Goal: Find contact information: Find contact information

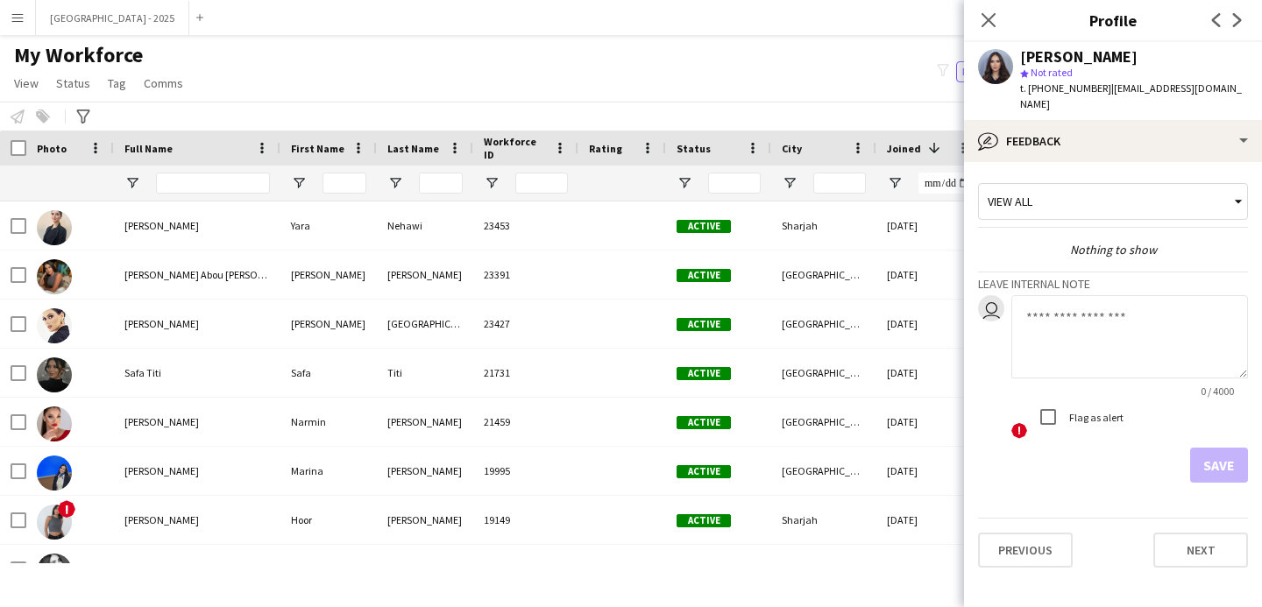
scroll to position [245, 0]
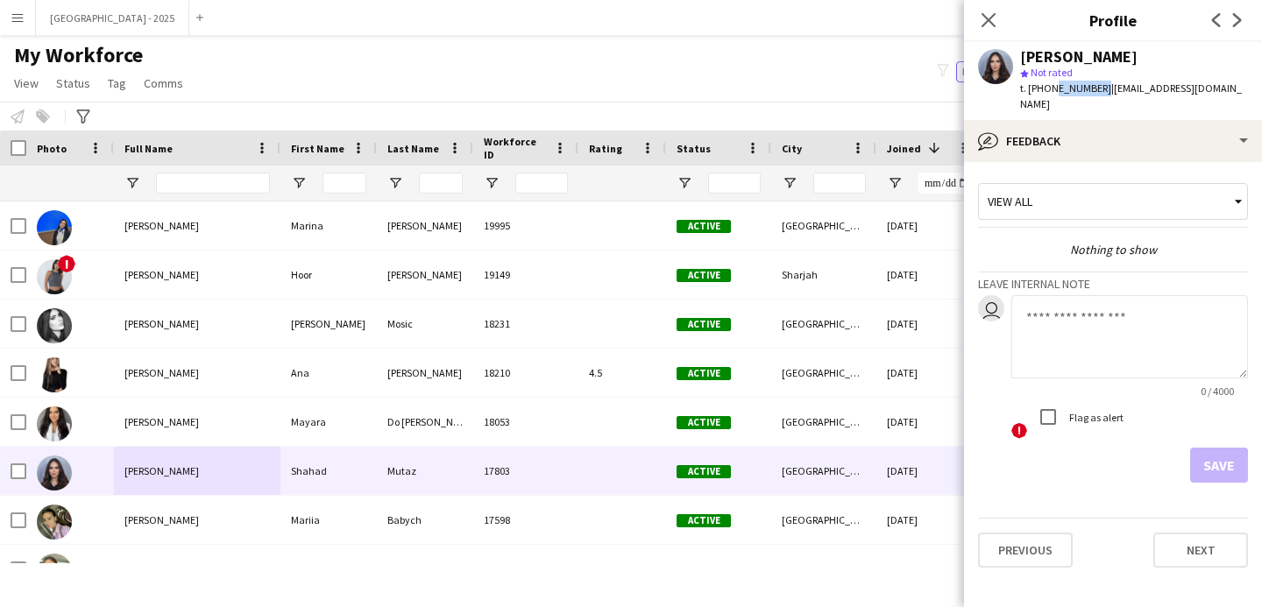
drag, startPoint x: 1047, startPoint y: 89, endPoint x: 1096, endPoint y: 94, distance: 48.5
click at [1096, 94] on span "t. [PHONE_NUMBER]" at bounding box center [1065, 88] width 91 height 13
copy span "556941699"
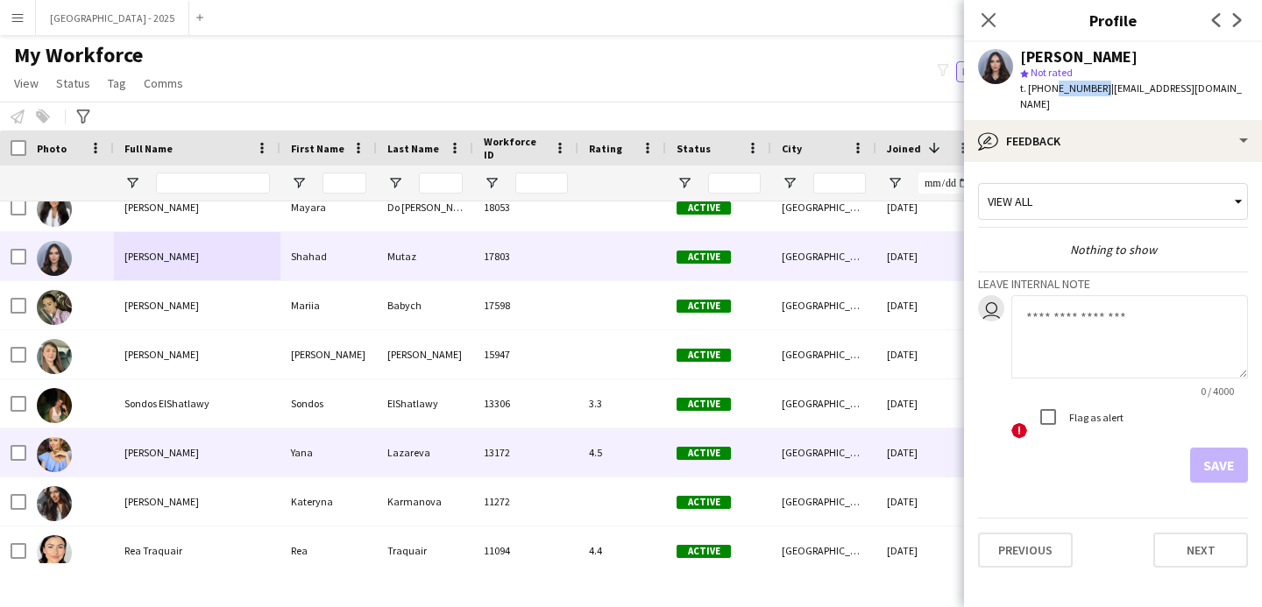
scroll to position [461, 0]
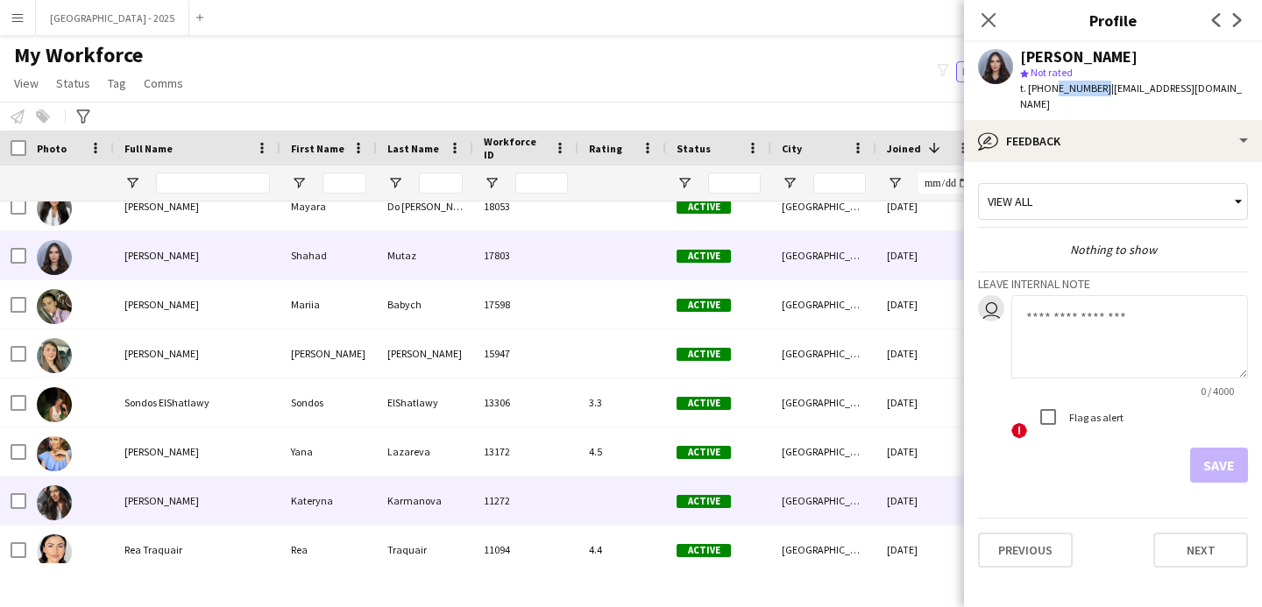
click at [246, 489] on div "[PERSON_NAME]" at bounding box center [197, 501] width 167 height 48
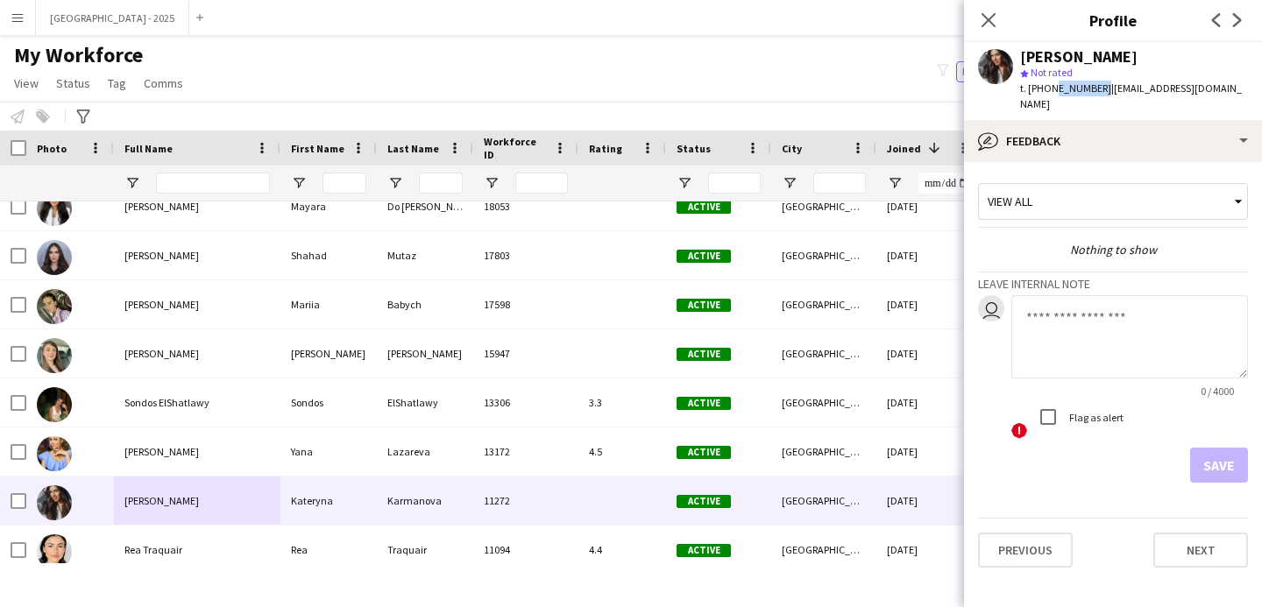
drag, startPoint x: 1047, startPoint y: 90, endPoint x: 1096, endPoint y: 95, distance: 48.4
click at [1096, 95] on span "t. [PHONE_NUMBER]" at bounding box center [1065, 88] width 91 height 13
copy span "543236983"
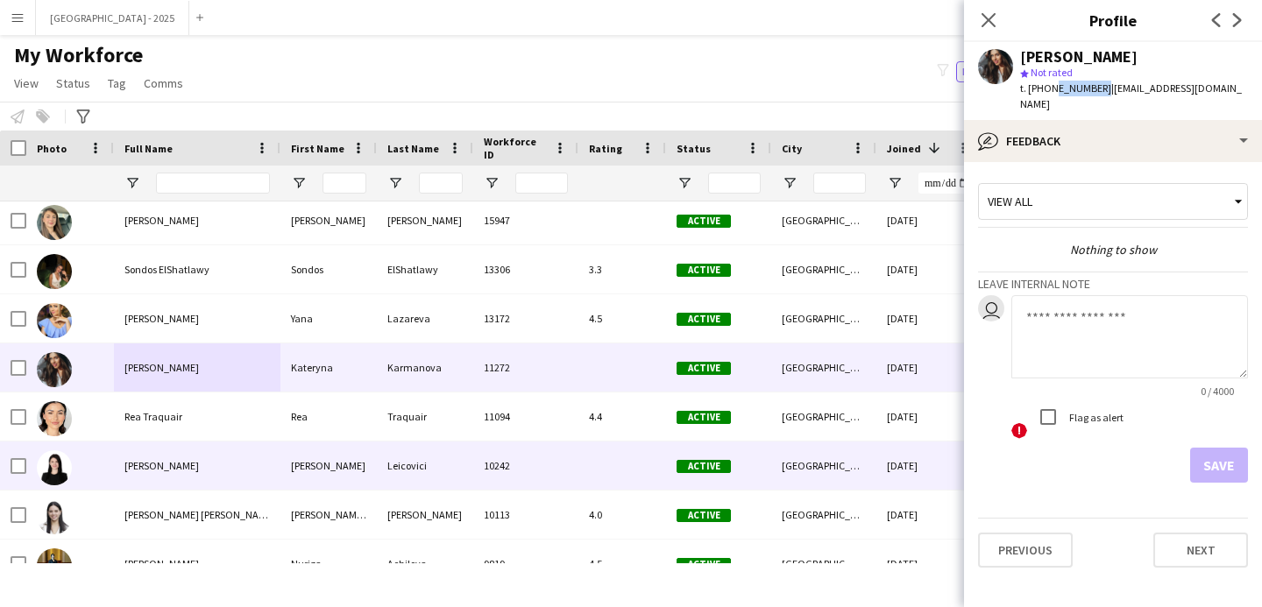
scroll to position [599, 0]
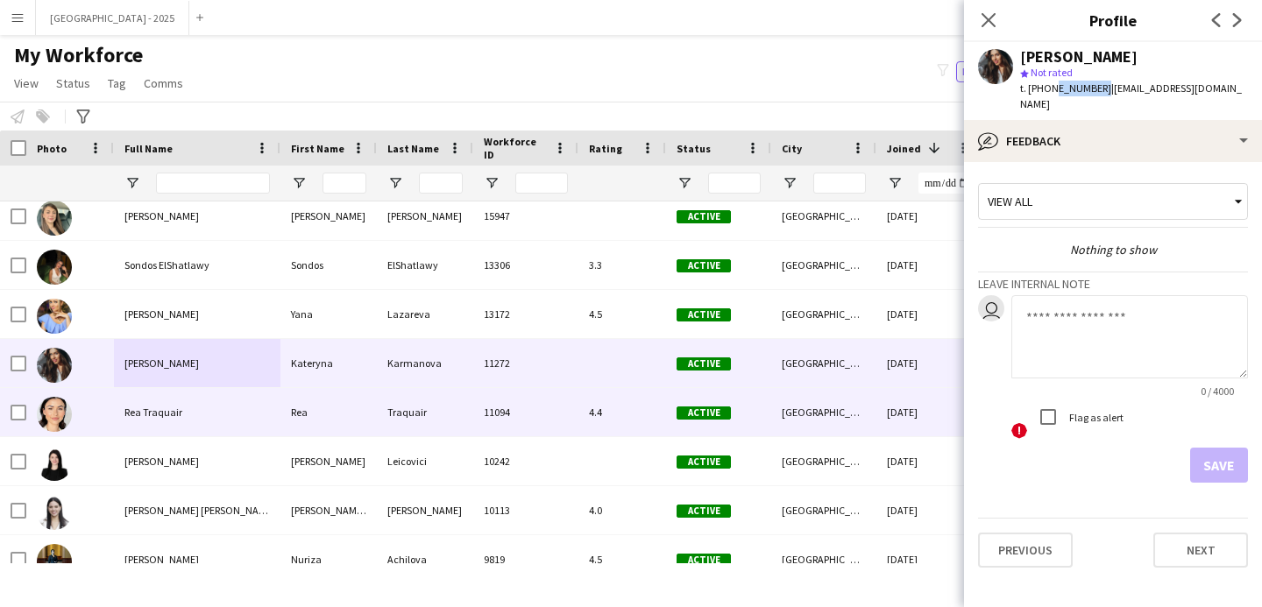
click at [536, 427] on div "11094" at bounding box center [525, 412] width 105 height 48
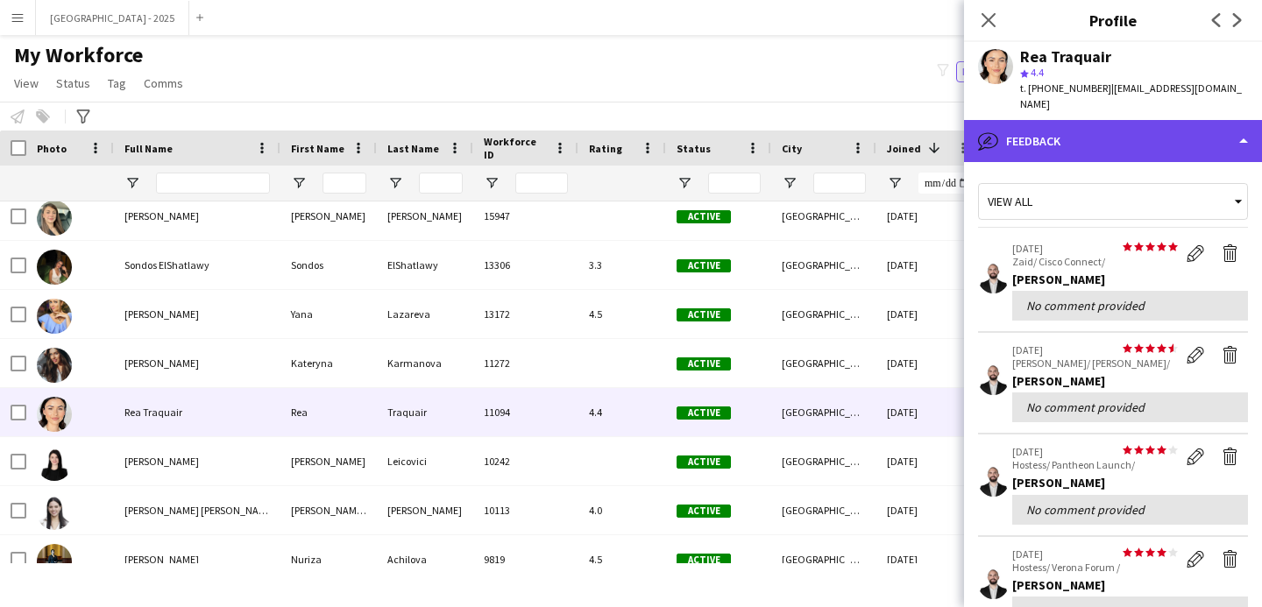
click at [1046, 120] on div "bubble-pencil Feedback" at bounding box center [1113, 141] width 298 height 42
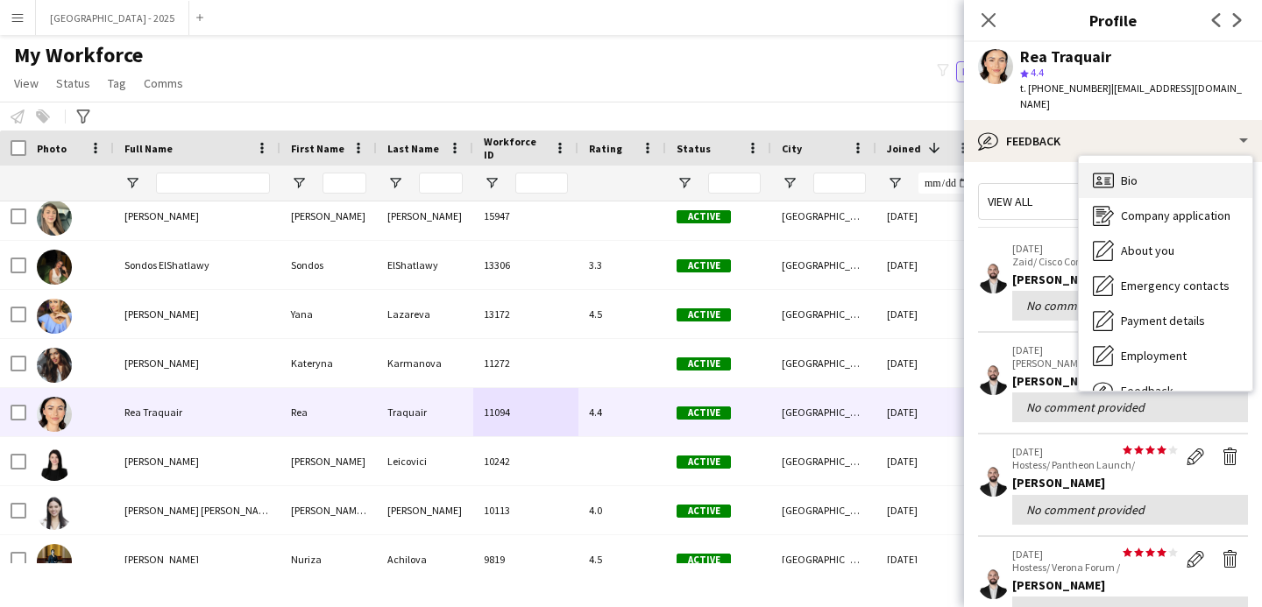
click at [1139, 165] on div "Bio Bio" at bounding box center [1166, 180] width 174 height 35
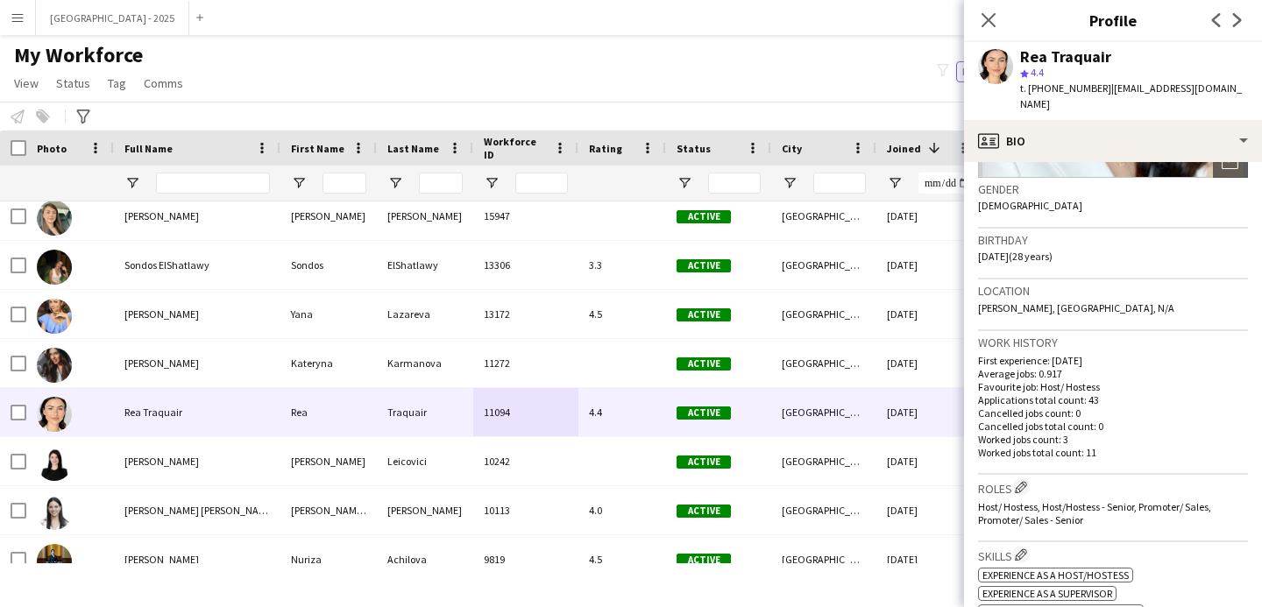
scroll to position [0, 0]
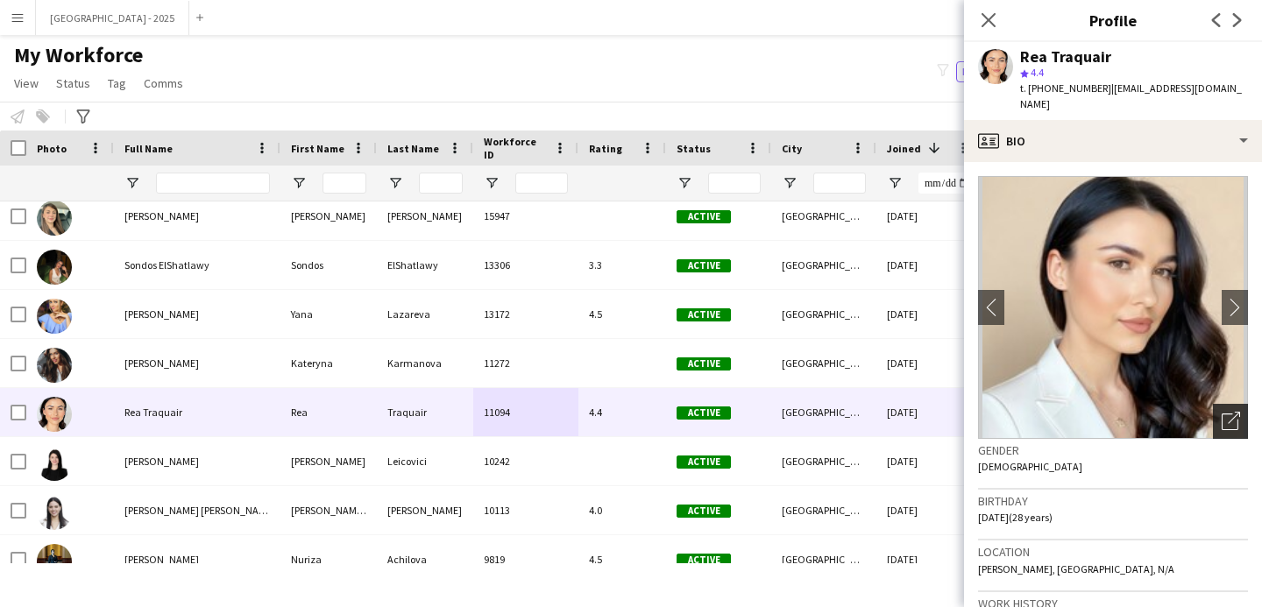
click at [1213, 412] on div "Open photos pop-in" at bounding box center [1230, 421] width 35 height 35
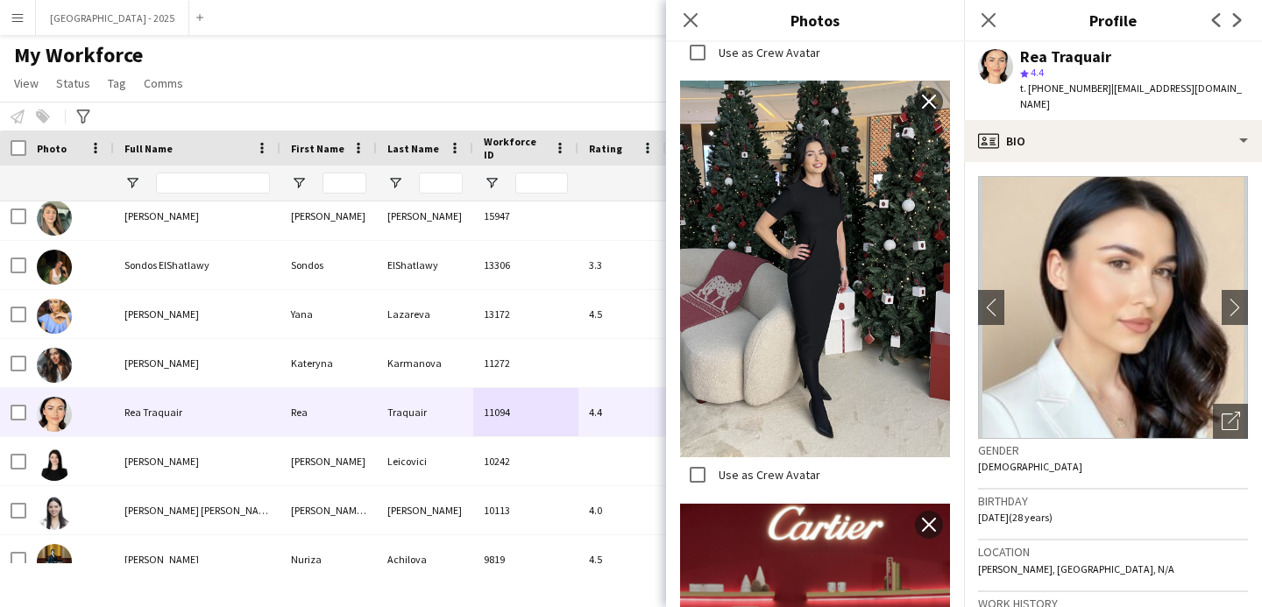
scroll to position [1013, 0]
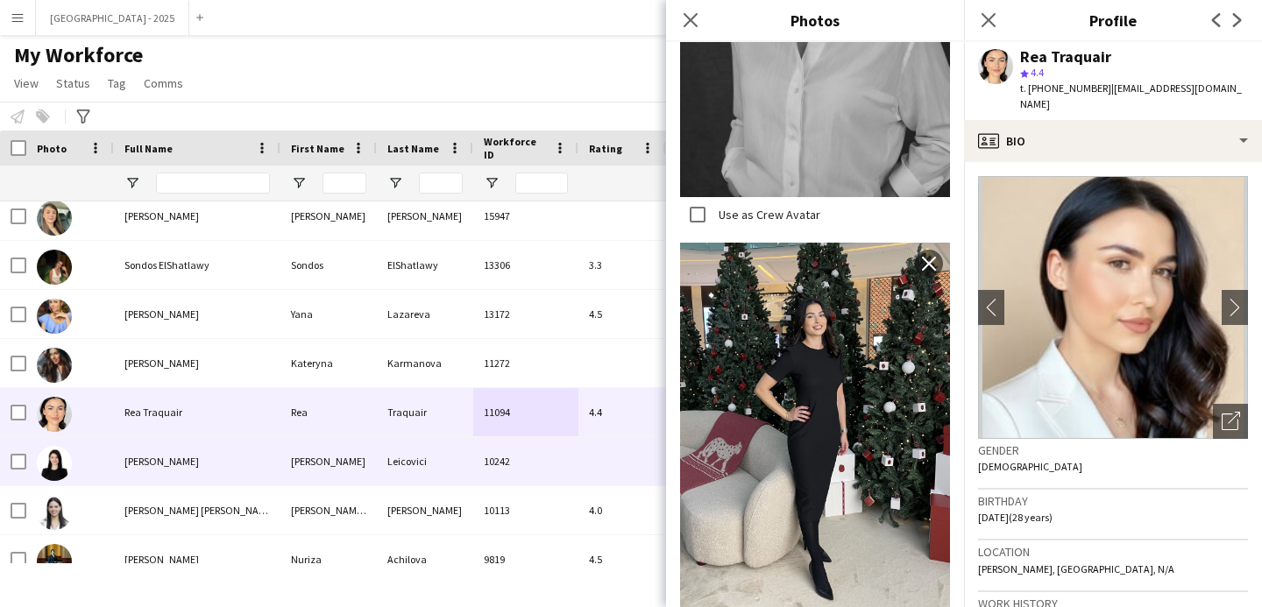
click at [427, 459] on div "Leicovici" at bounding box center [425, 461] width 96 height 48
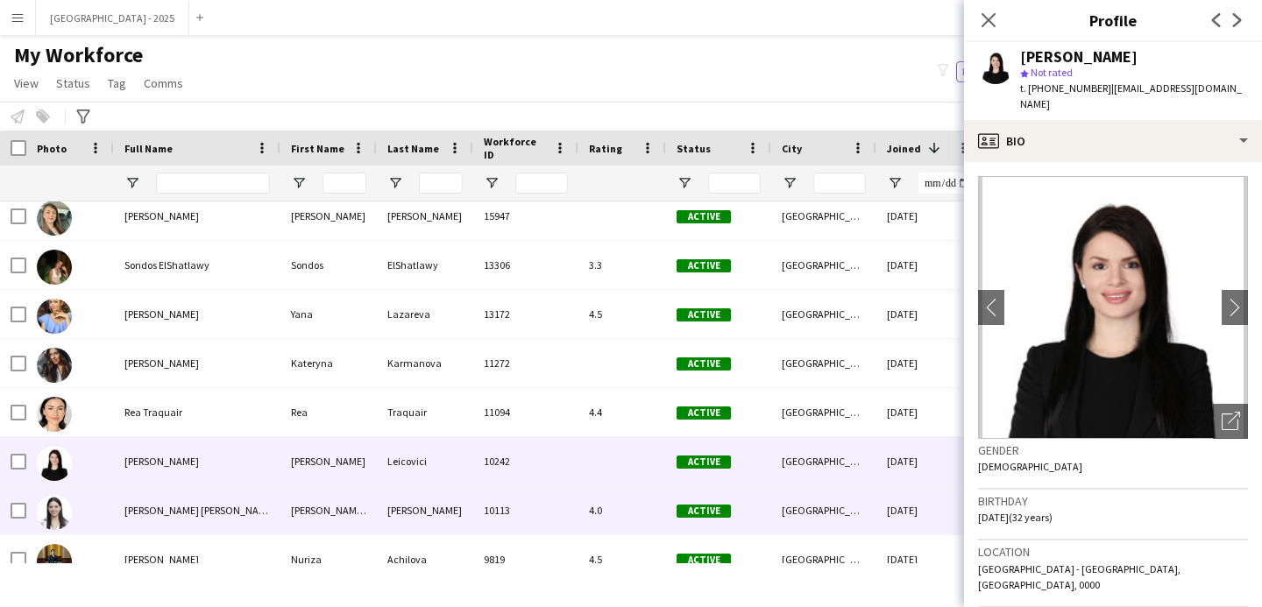
click at [415, 510] on div "[PERSON_NAME]" at bounding box center [425, 510] width 96 height 48
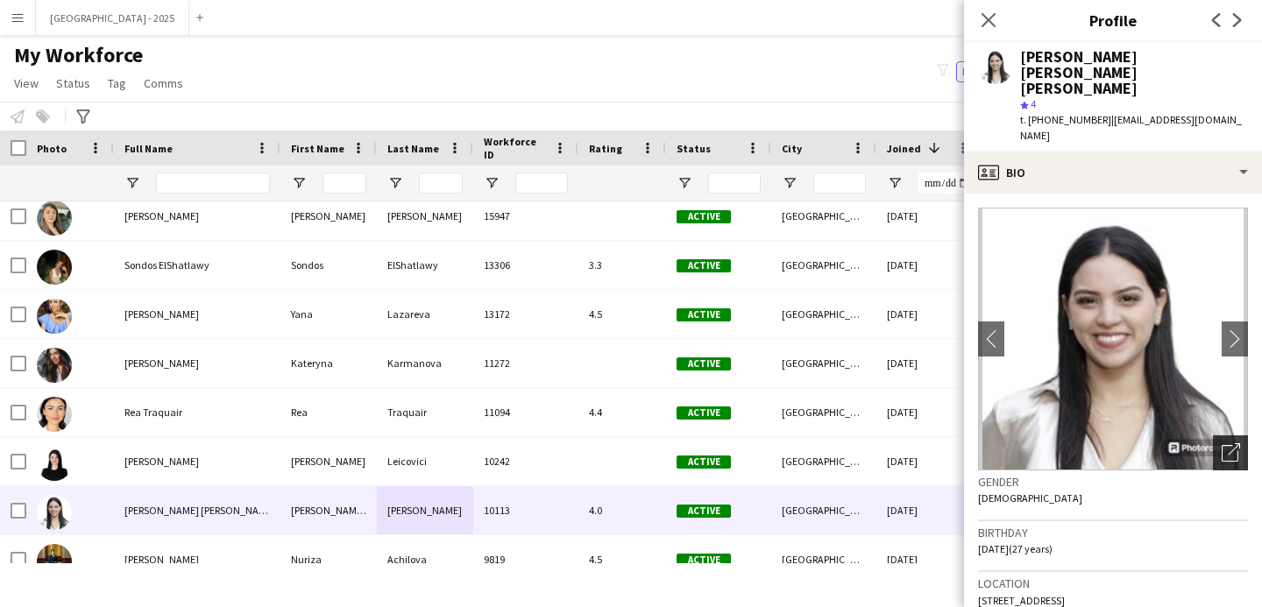
drag, startPoint x: 1225, startPoint y: 415, endPoint x: 1146, endPoint y: 415, distance: 79.8
click at [1225, 436] on div "Open photos pop-in" at bounding box center [1230, 453] width 35 height 35
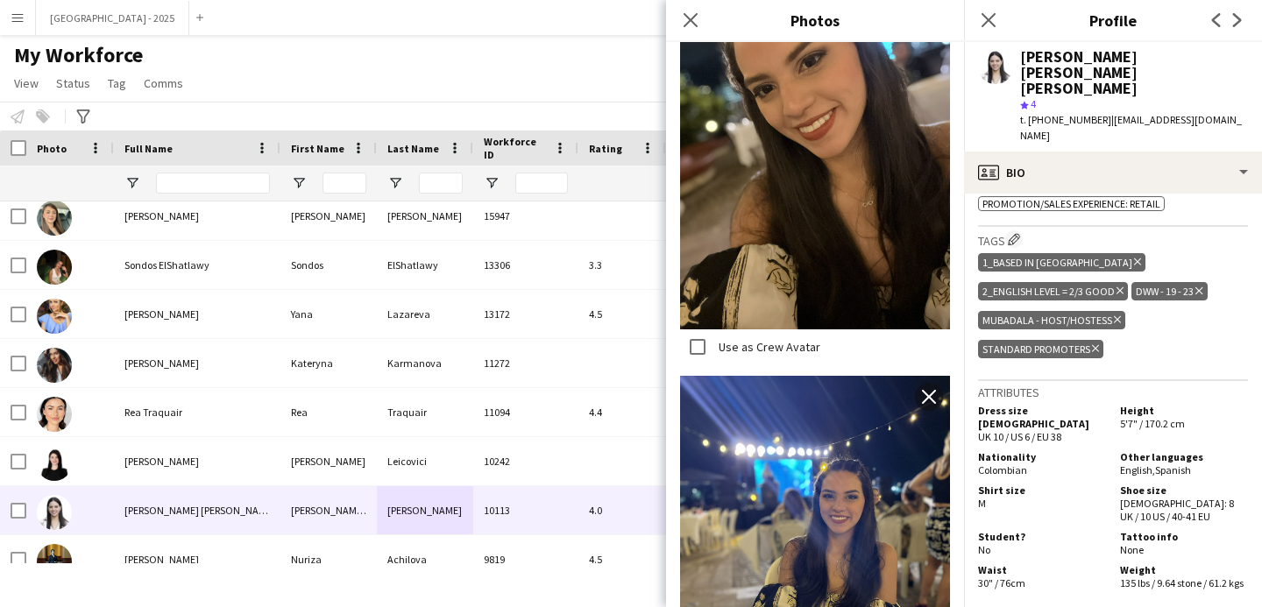
scroll to position [1118, 0]
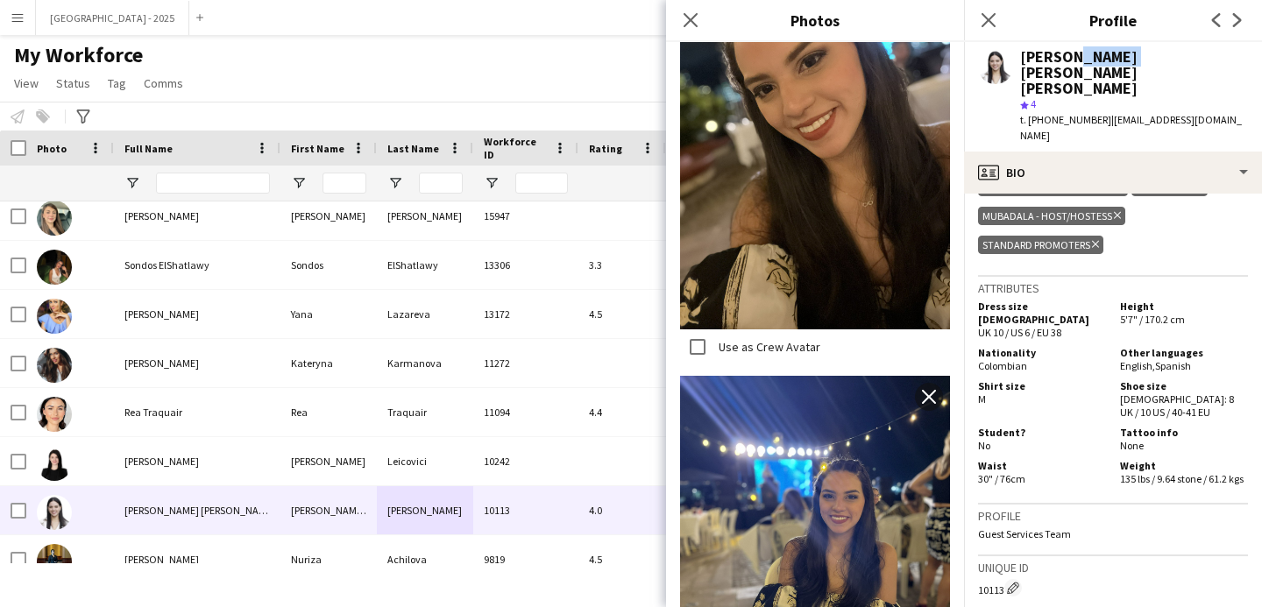
drag, startPoint x: 1062, startPoint y: 56, endPoint x: 1113, endPoint y: 56, distance: 51.7
click at [1112, 56] on div "[PERSON_NAME] [PERSON_NAME] [PERSON_NAME]" at bounding box center [1134, 72] width 228 height 47
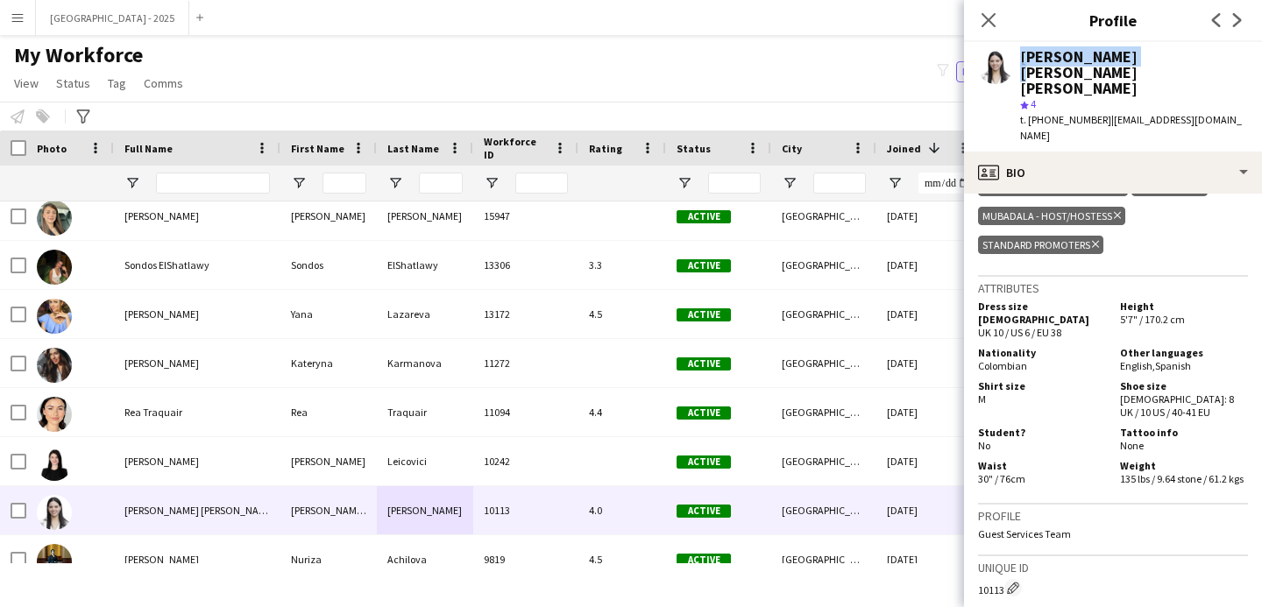
drag, startPoint x: 1125, startPoint y: 58, endPoint x: 1012, endPoint y: 60, distance: 113.1
click at [1012, 60] on div "[PERSON_NAME] [PERSON_NAME] [PERSON_NAME] star 4 t. [PHONE_NUMBER] | [EMAIL_ADD…" at bounding box center [1113, 97] width 298 height 110
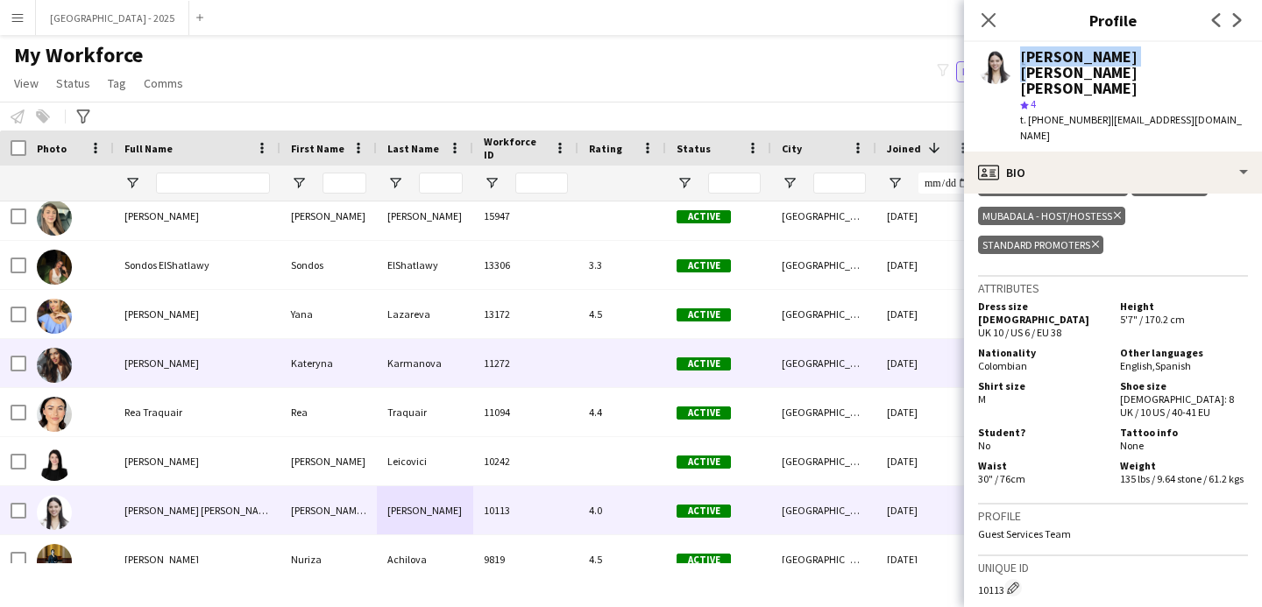
scroll to position [771, 0]
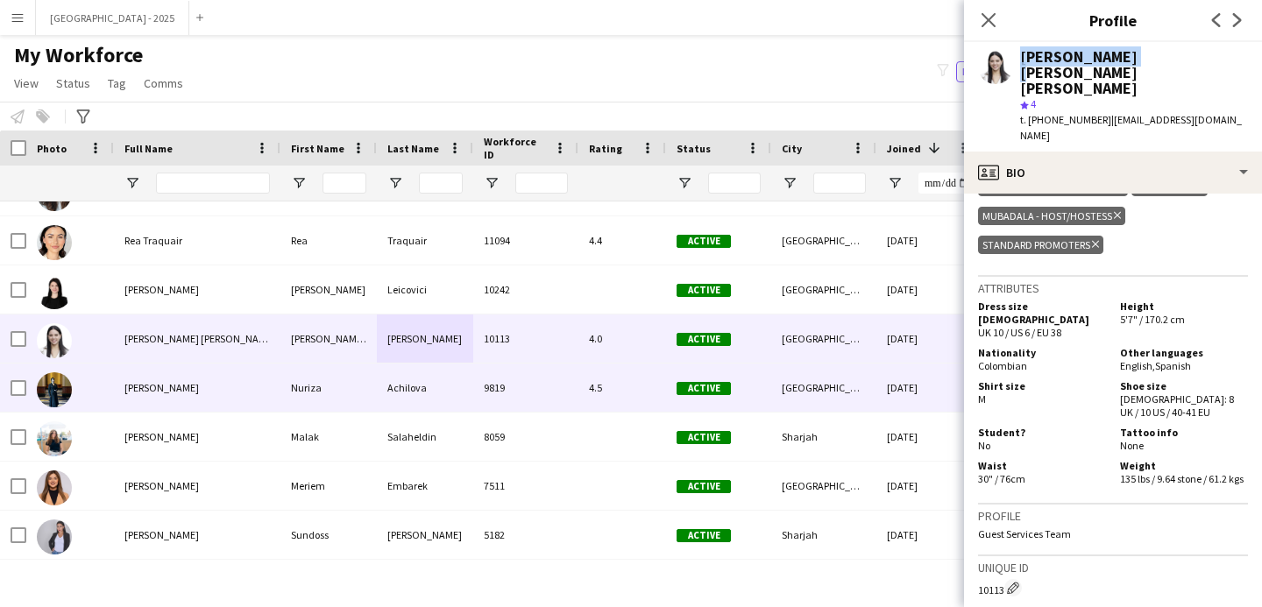
click at [415, 375] on div "Achilova" at bounding box center [425, 388] width 96 height 48
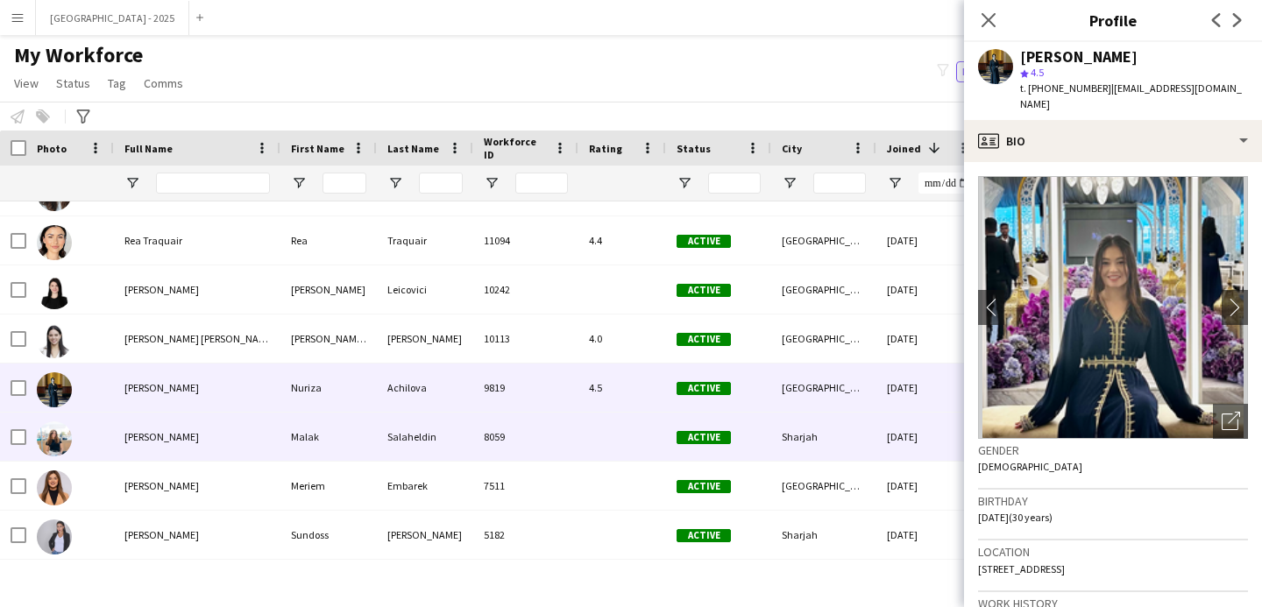
click at [725, 441] on span "Active" at bounding box center [704, 437] width 54 height 13
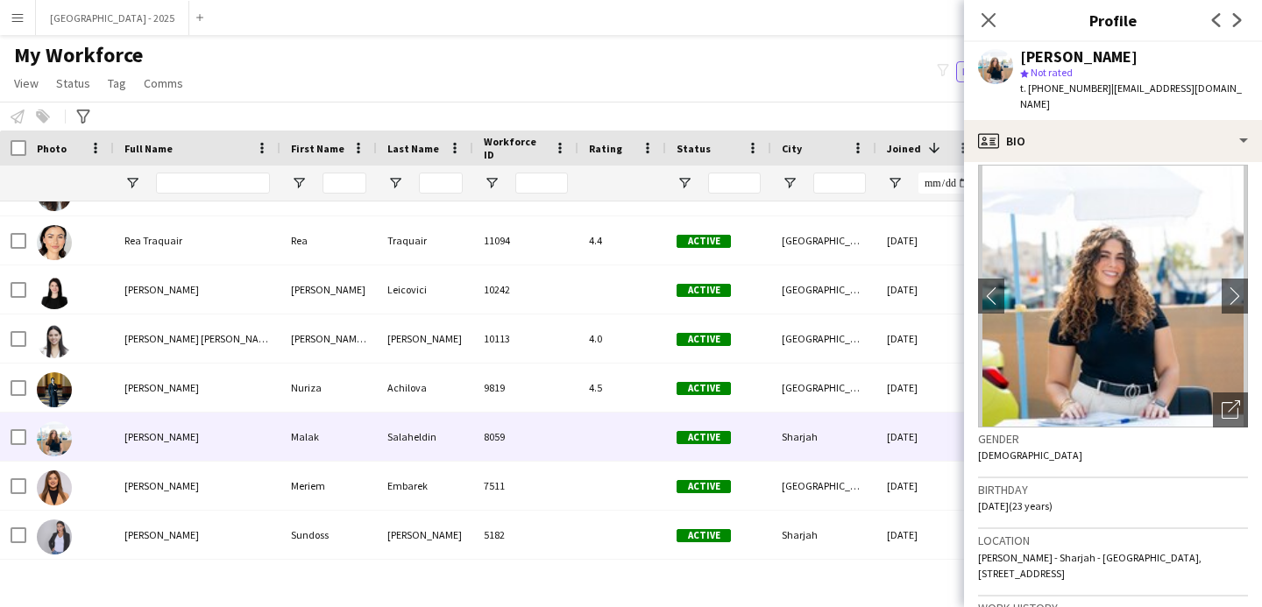
scroll to position [0, 0]
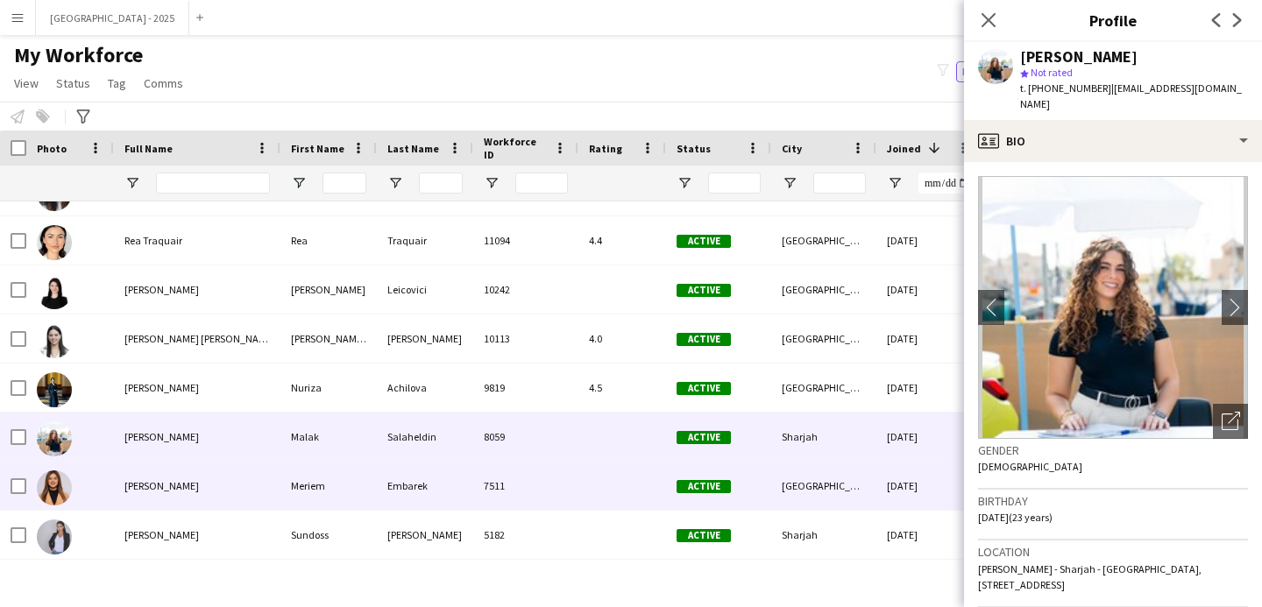
click at [823, 486] on div "[GEOGRAPHIC_DATA]" at bounding box center [823, 486] width 105 height 48
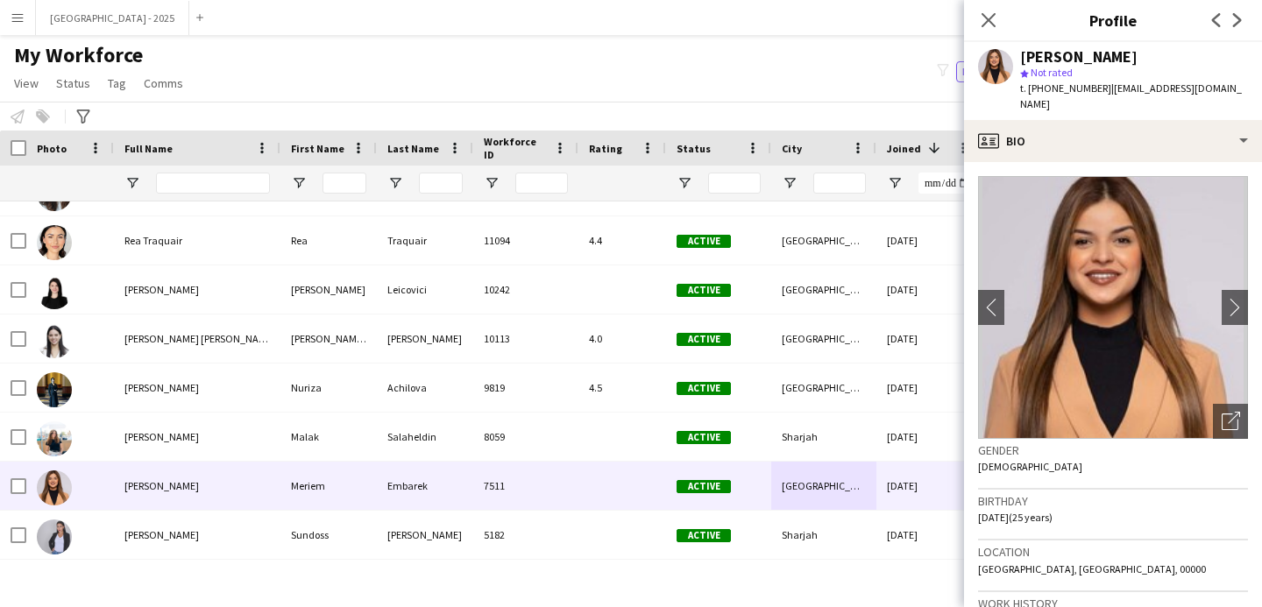
drag, startPoint x: 1050, startPoint y: 86, endPoint x: 1097, endPoint y: 94, distance: 48.0
click at [1097, 94] on span "t. [PHONE_NUMBER]" at bounding box center [1065, 88] width 91 height 13
copy span "569537493"
